Goal: Information Seeking & Learning: Find specific fact

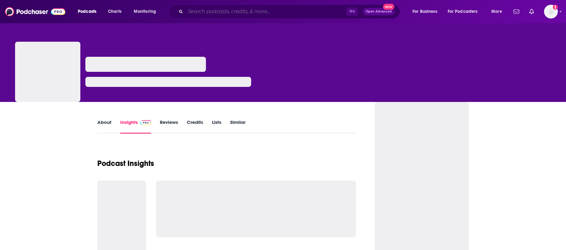
click at [247, 12] on input "Search podcasts, credits, & more..." at bounding box center [265, 12] width 161 height 10
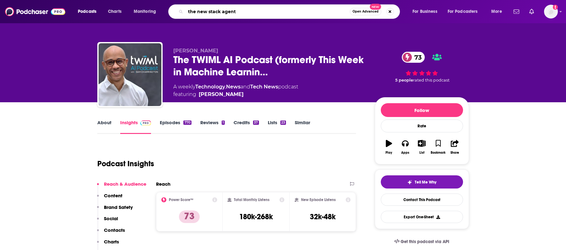
type input "the new stack agents"
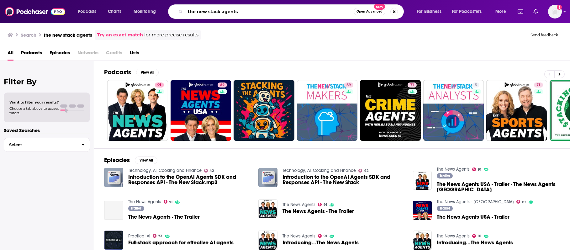
click at [257, 13] on input "the new stack agents" at bounding box center [269, 12] width 168 height 10
click at [561, 72] on icon at bounding box center [560, 74] width 2 height 4
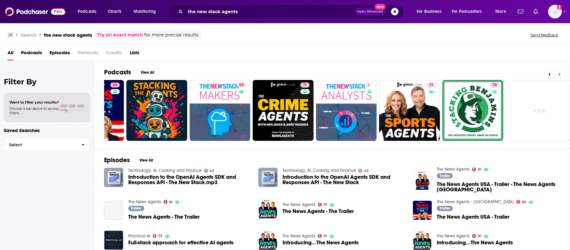
scroll to position [0, 110]
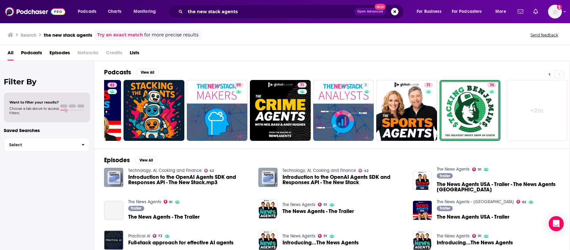
click at [546, 72] on button at bounding box center [550, 74] width 10 height 8
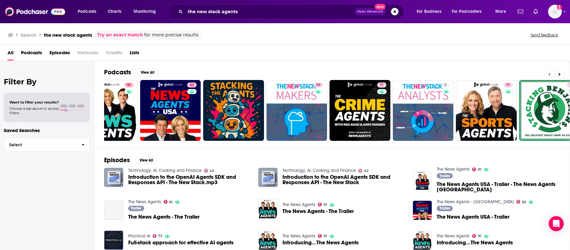
scroll to position [0, 0]
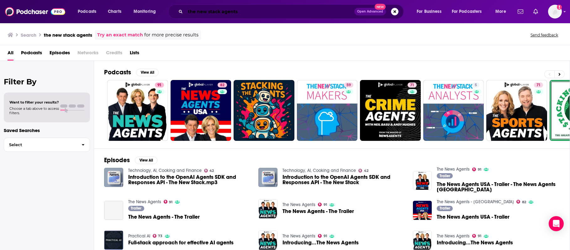
click at [256, 14] on input "the new stack agents" at bounding box center [269, 12] width 169 height 10
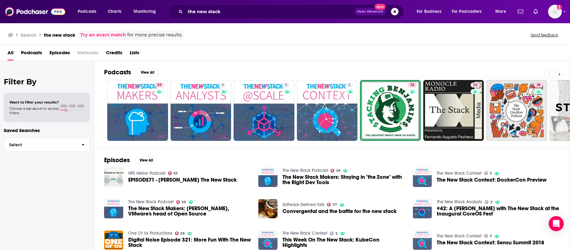
click at [561, 75] on icon at bounding box center [560, 74] width 2 height 4
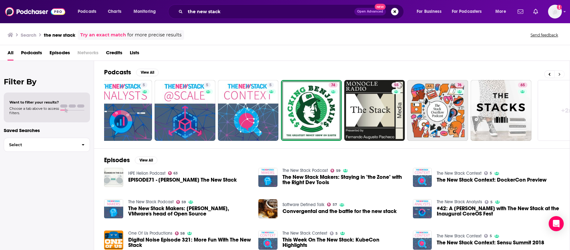
scroll to position [0, 110]
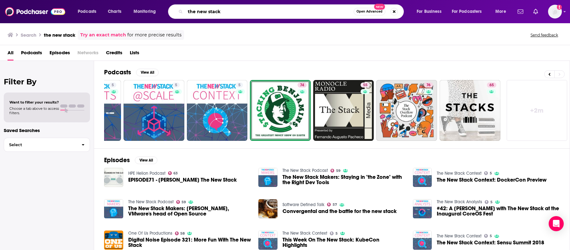
click at [247, 9] on input "the new stack" at bounding box center [269, 12] width 168 height 10
type input "the new stack, agents"
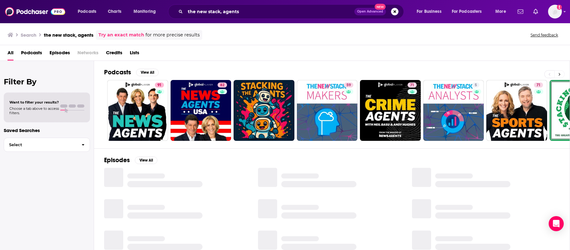
click at [562, 74] on button at bounding box center [560, 74] width 10 height 8
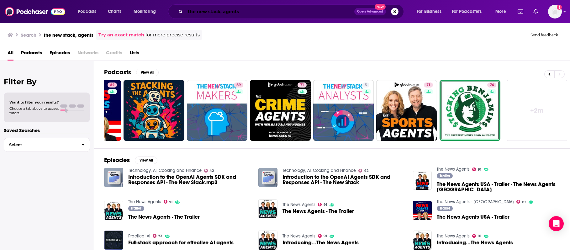
click at [248, 13] on input "the new stack, agents" at bounding box center [269, 12] width 169 height 10
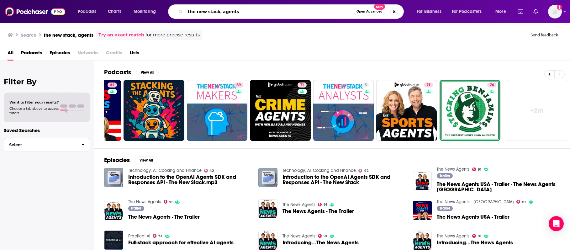
click at [248, 13] on input "the new stack, agents" at bounding box center [269, 12] width 168 height 10
click at [248, 14] on input "the new stack, agents" at bounding box center [269, 12] width 168 height 10
type input ""the new stack""
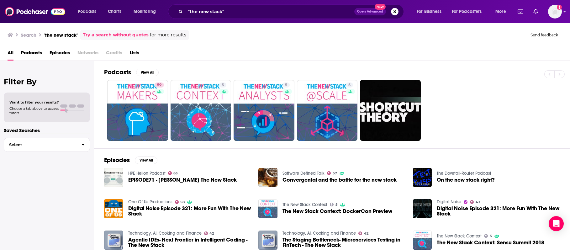
click at [32, 52] on span "Podcasts" at bounding box center [31, 54] width 21 height 13
